Goal: Task Accomplishment & Management: Use online tool/utility

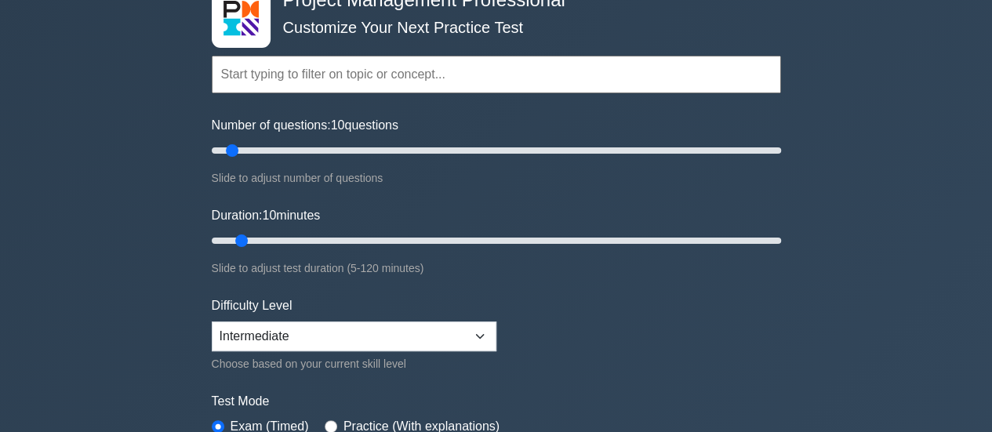
scroll to position [107, 0]
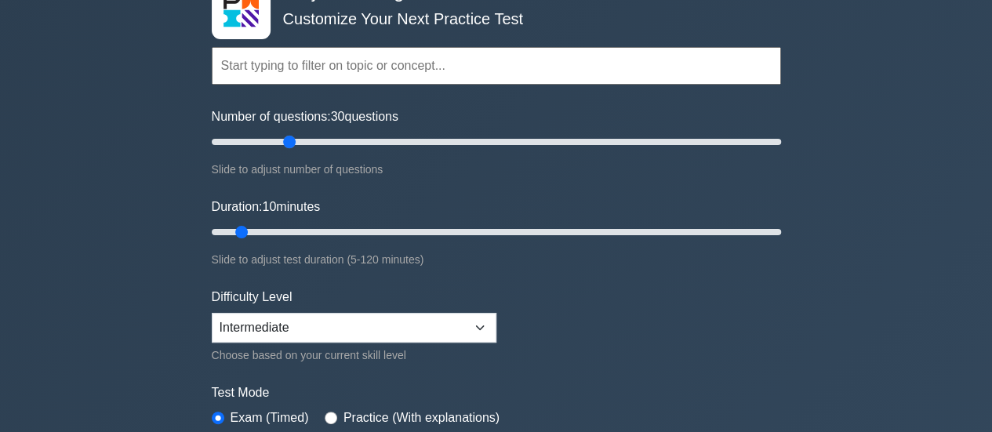
drag, startPoint x: 234, startPoint y: 144, endPoint x: 292, endPoint y: 176, distance: 65.6
type input "30"
click at [292, 151] on input "Number of questions: 30 questions" at bounding box center [496, 141] width 569 height 19
drag, startPoint x: 245, startPoint y: 233, endPoint x: 281, endPoint y: 230, distance: 37.0
type input "20"
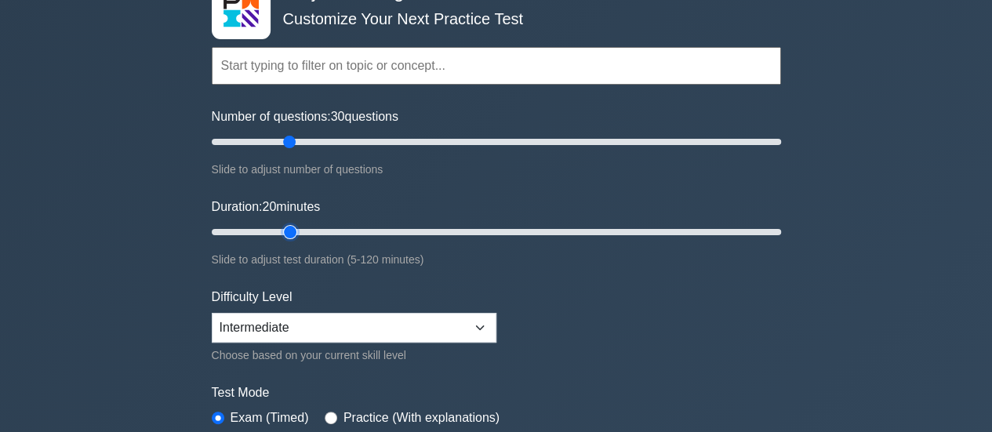
click at [281, 230] on input "Duration: 20 minutes" at bounding box center [496, 232] width 569 height 19
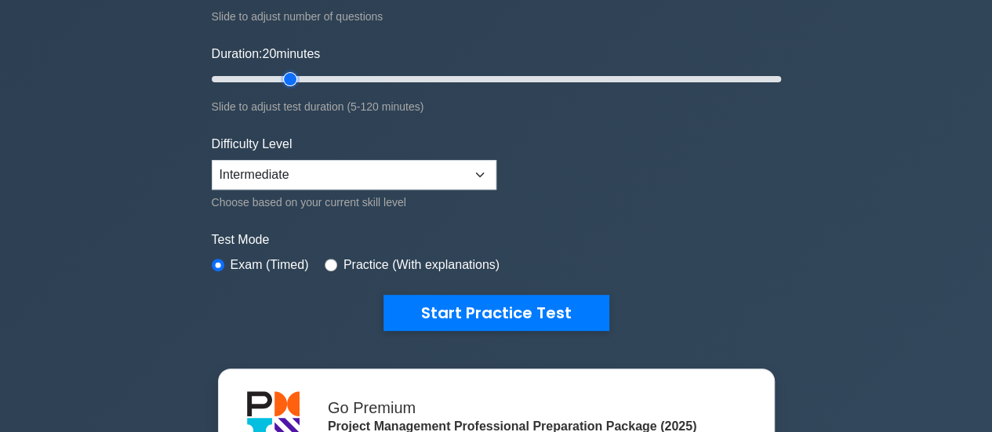
scroll to position [261, 0]
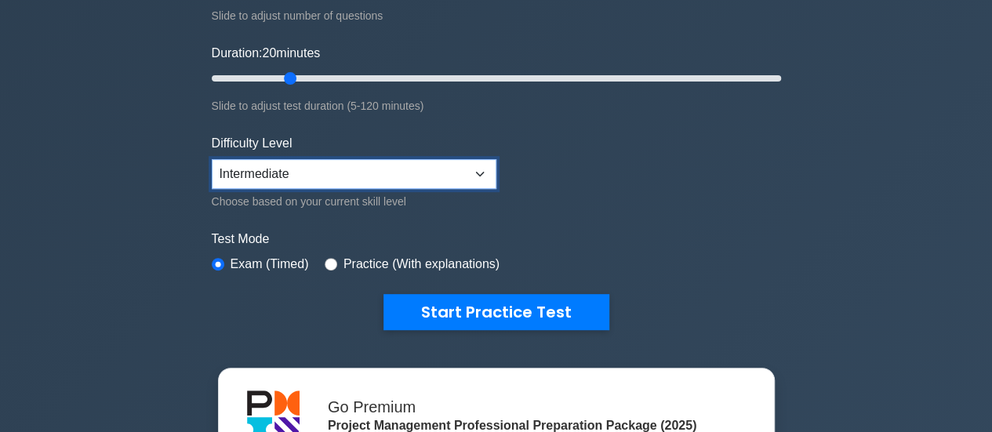
click at [304, 181] on select "Beginner Intermediate Expert" at bounding box center [354, 174] width 285 height 30
click at [212, 159] on select "Beginner Intermediate Expert" at bounding box center [354, 174] width 285 height 30
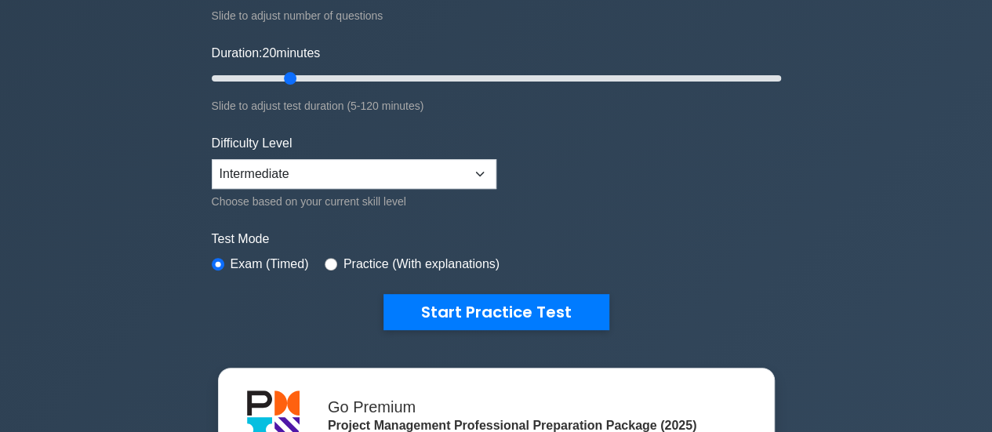
click at [336, 260] on div "Practice (With explanations)" at bounding box center [412, 264] width 175 height 19
click at [332, 260] on input "radio" at bounding box center [331, 264] width 13 height 13
radio input "true"
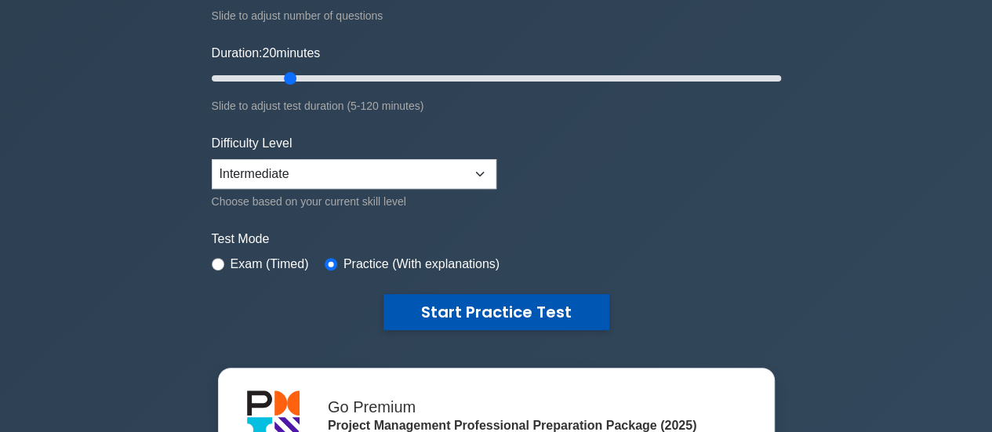
click at [462, 319] on button "Start Practice Test" at bounding box center [496, 312] width 226 height 36
